Goal: Check status: Check status

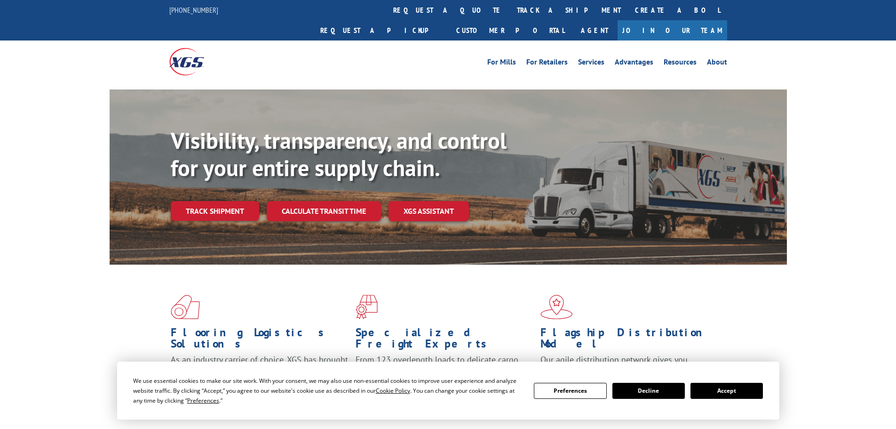
click at [741, 390] on button "Accept" at bounding box center [727, 391] width 72 height 16
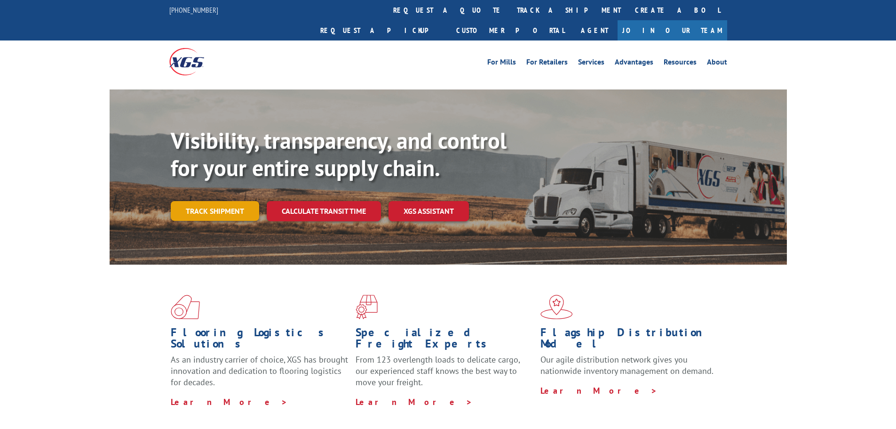
click at [220, 201] on link "Track shipment" at bounding box center [215, 211] width 88 height 20
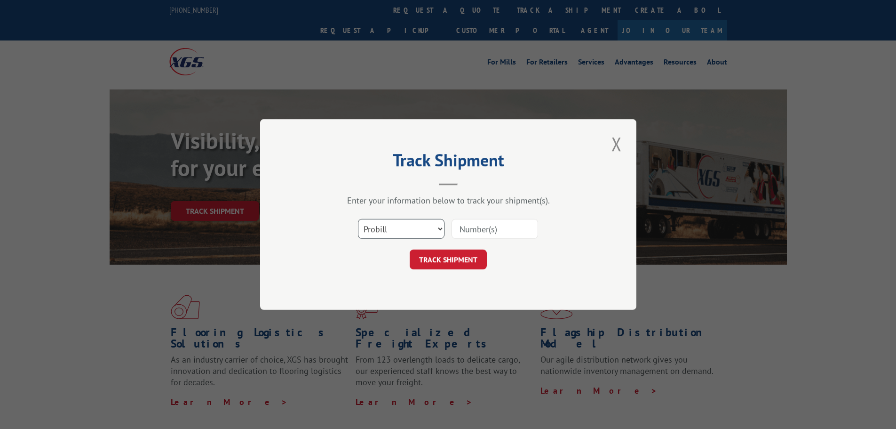
click at [385, 234] on select "Select category... Probill BOL PO" at bounding box center [401, 229] width 87 height 20
select select "bol"
click at [358, 219] on select "Select category... Probill BOL PO" at bounding box center [401, 229] width 87 height 20
click at [476, 223] on input at bounding box center [495, 229] width 87 height 20
paste input "5939278"
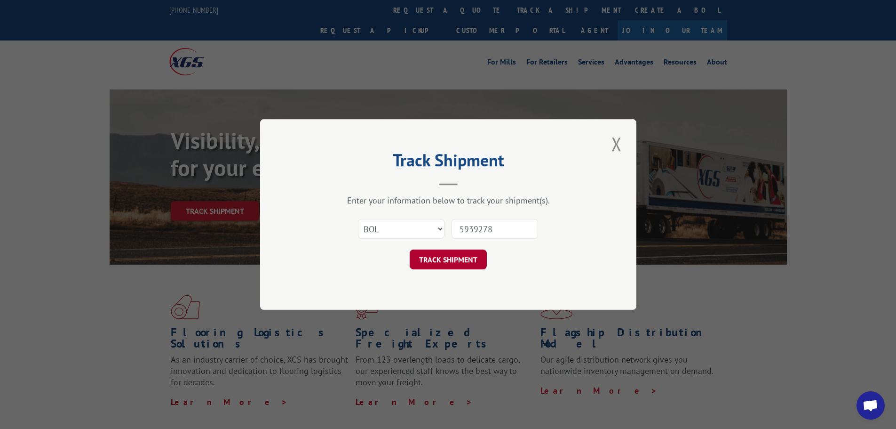
type input "5939278"
drag, startPoint x: 466, startPoint y: 259, endPoint x: 459, endPoint y: 255, distance: 8.0
click at [465, 259] on button "TRACK SHIPMENT" at bounding box center [448, 259] width 77 height 20
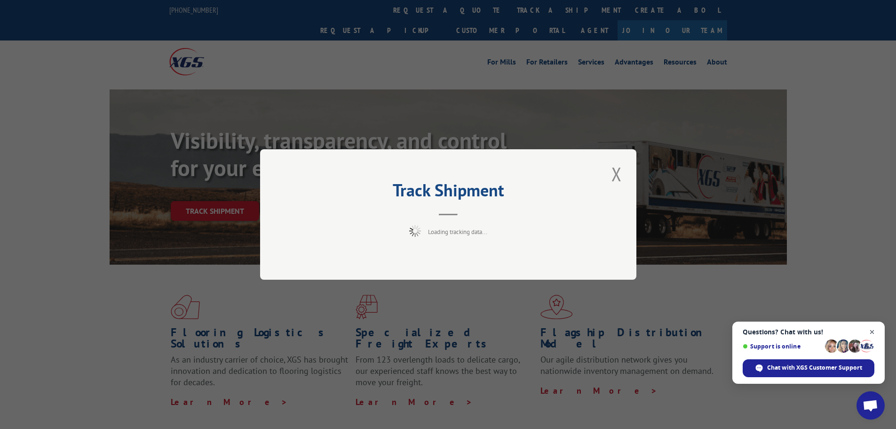
click at [874, 332] on span "Open chat" at bounding box center [873, 332] width 12 height 12
